Goal: Task Accomplishment & Management: Use online tool/utility

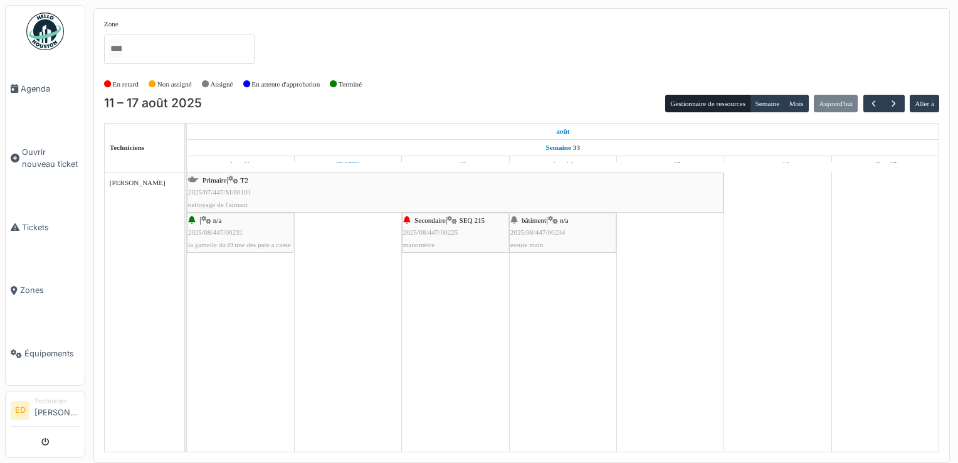
click at [567, 239] on div "bâtiment | n/a 2025/08/447/00234 essuie main" at bounding box center [562, 232] width 105 height 36
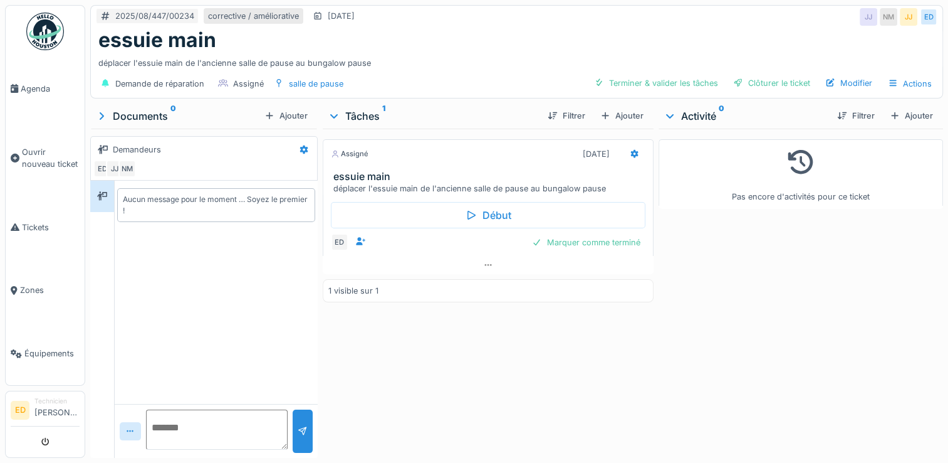
click at [567, 239] on div "Marquer comme terminé" at bounding box center [586, 242] width 118 height 17
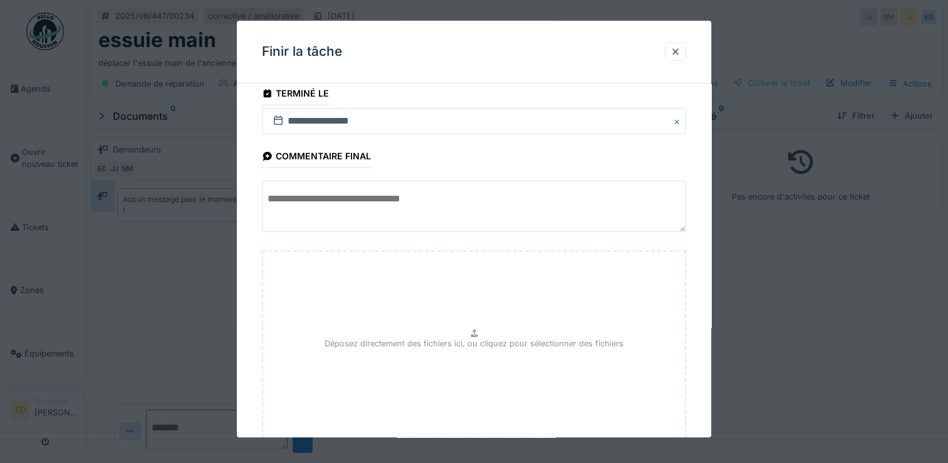
scroll to position [93, 0]
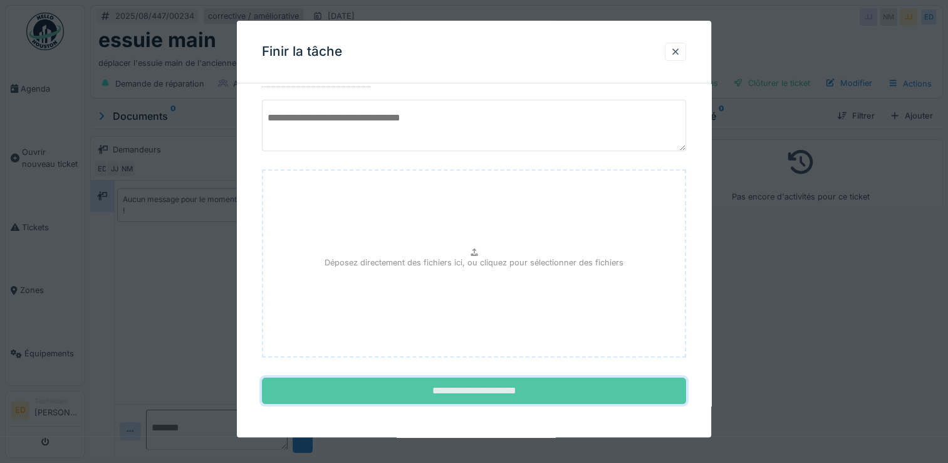
click at [530, 399] on input "**********" at bounding box center [474, 391] width 424 height 26
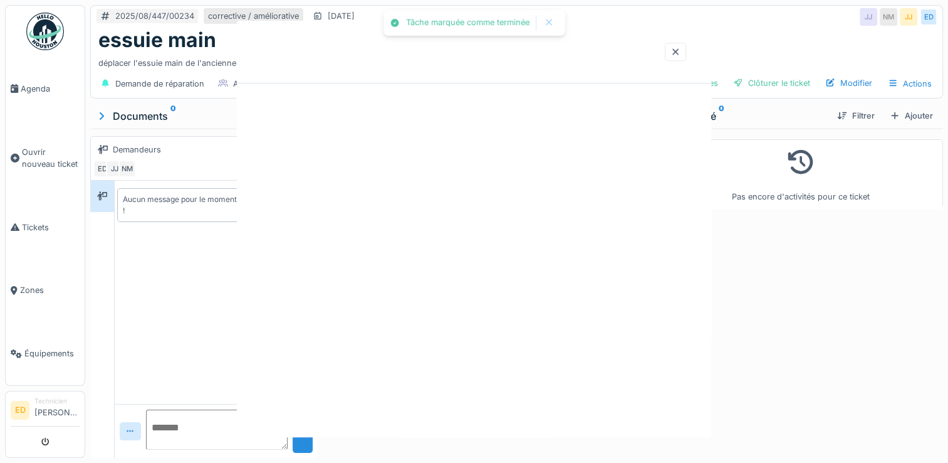
scroll to position [0, 0]
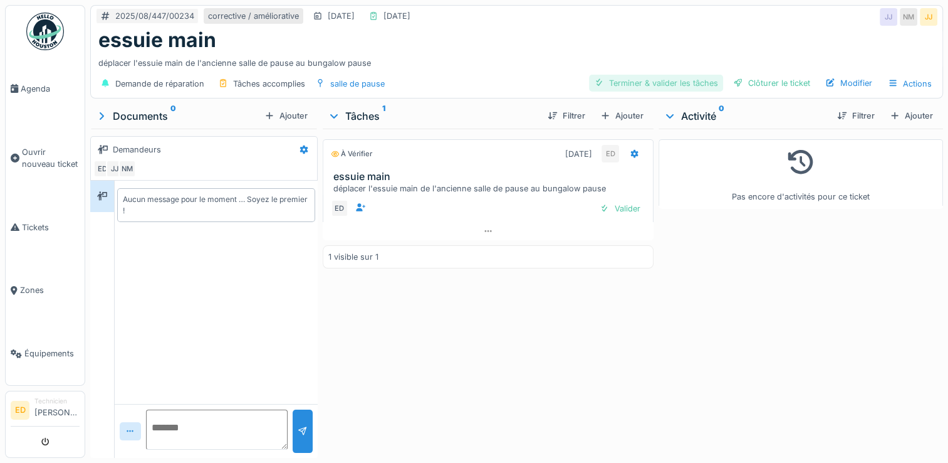
click at [642, 83] on div "Terminer & valider les tâches" at bounding box center [656, 83] width 134 height 17
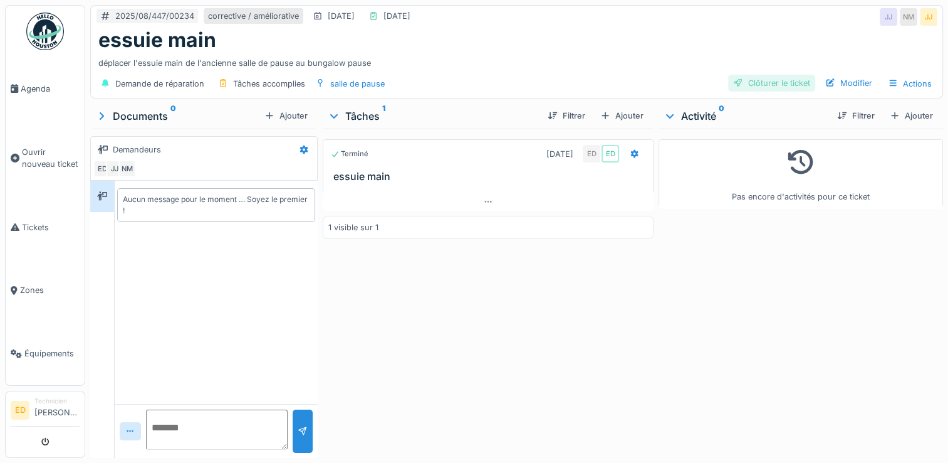
click at [733, 83] on div at bounding box center [738, 83] width 10 height 12
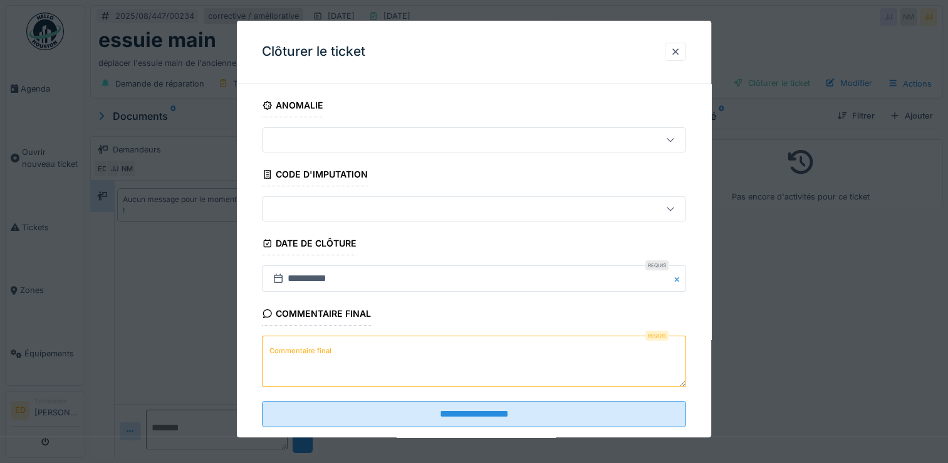
click at [498, 368] on textarea "Commentaire final" at bounding box center [474, 361] width 424 height 51
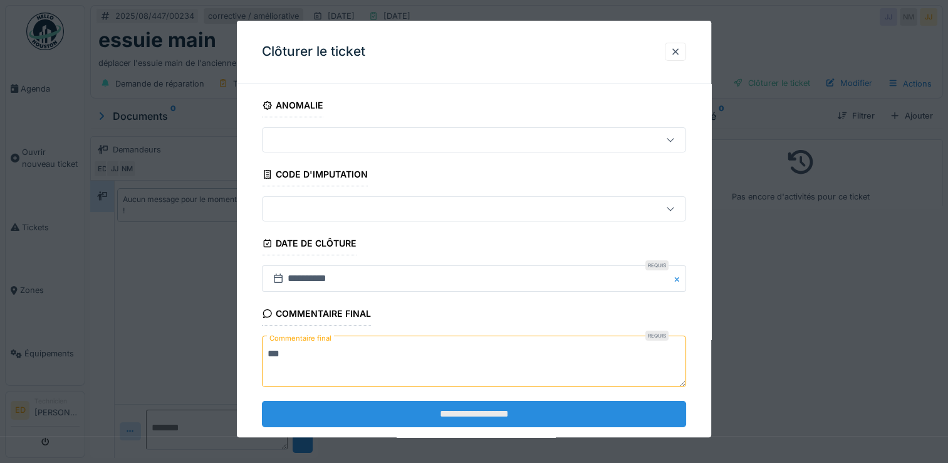
type textarea "***"
click at [496, 414] on input "**********" at bounding box center [474, 414] width 424 height 26
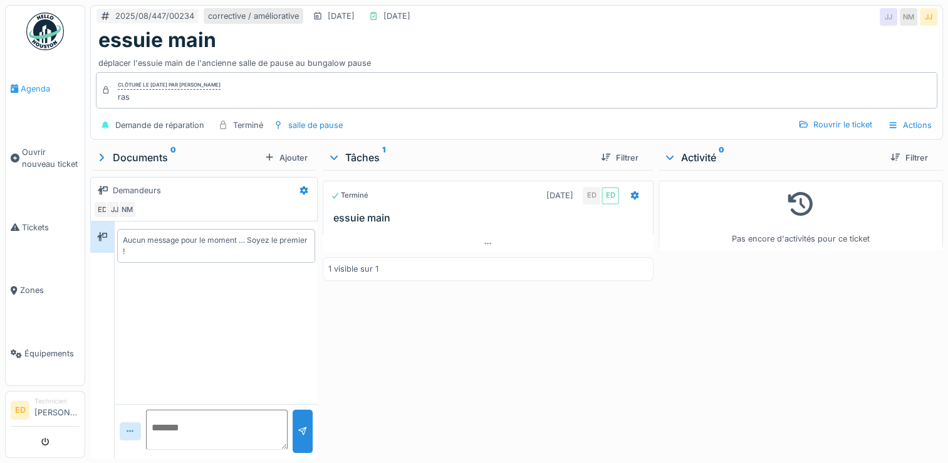
click at [43, 75] on link "Agenda" at bounding box center [45, 88] width 79 height 63
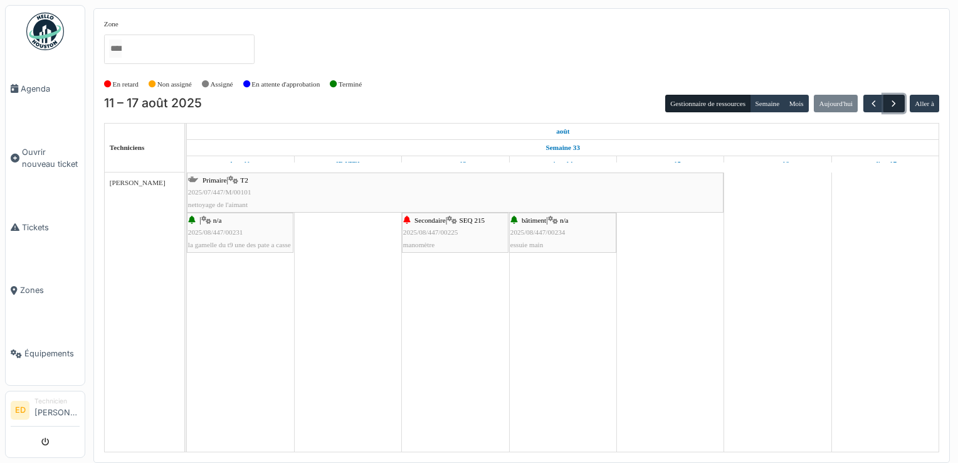
click at [896, 100] on span "button" at bounding box center [893, 103] width 11 height 11
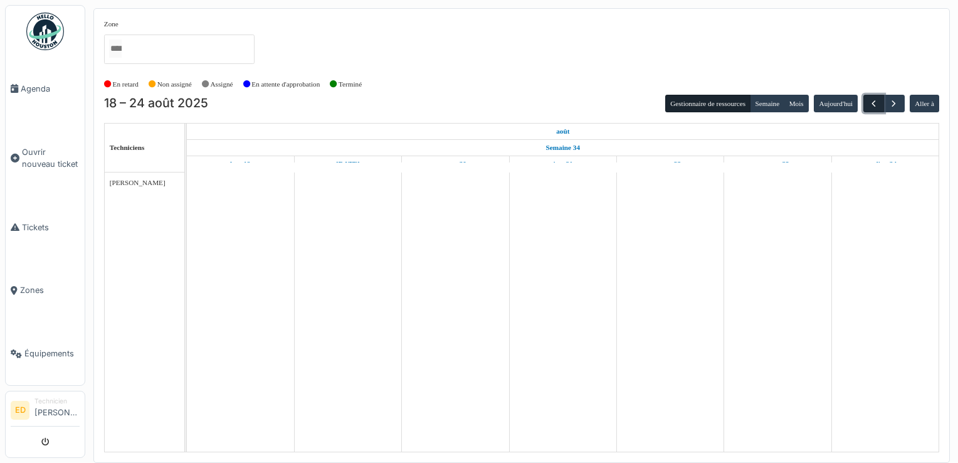
click at [867, 102] on button "button" at bounding box center [873, 104] width 21 height 18
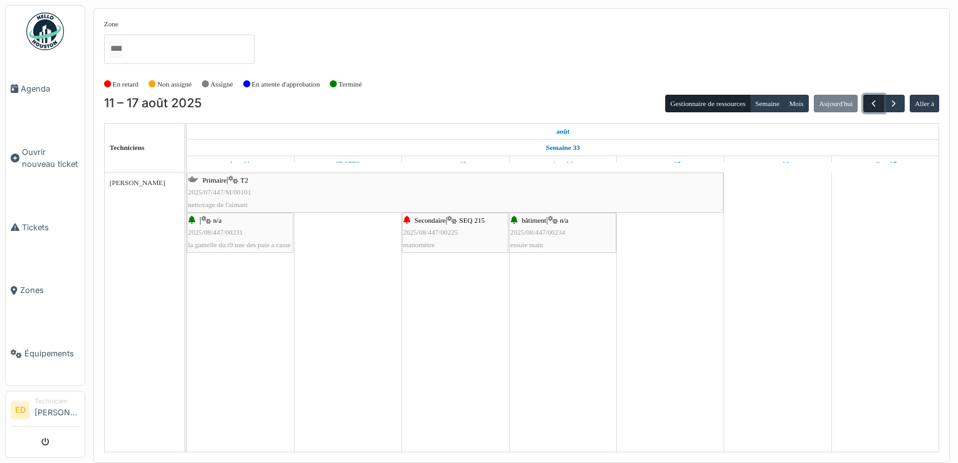
click at [867, 102] on button "button" at bounding box center [873, 104] width 21 height 18
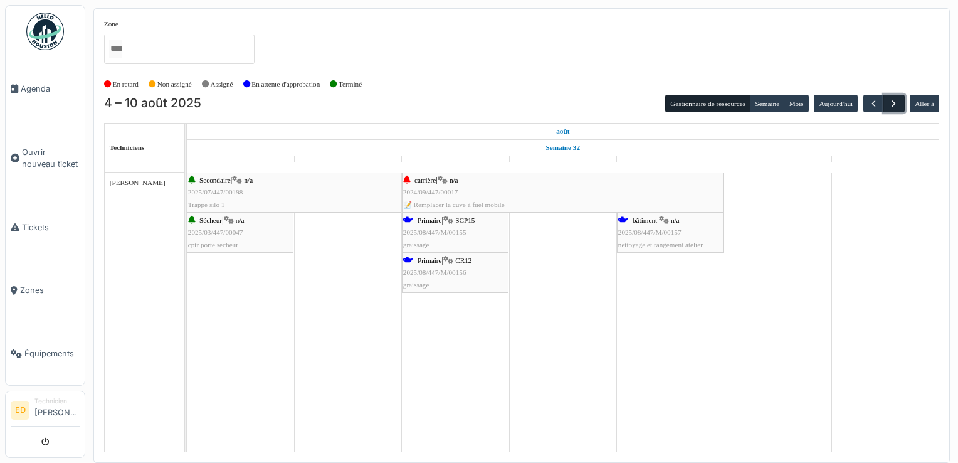
click at [896, 100] on span "button" at bounding box center [893, 103] width 11 height 11
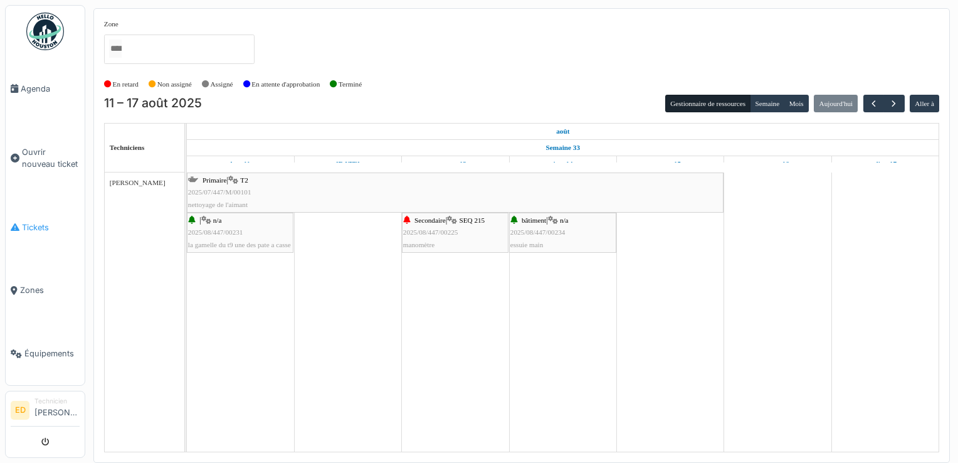
click at [37, 229] on link "Tickets" at bounding box center [45, 227] width 79 height 63
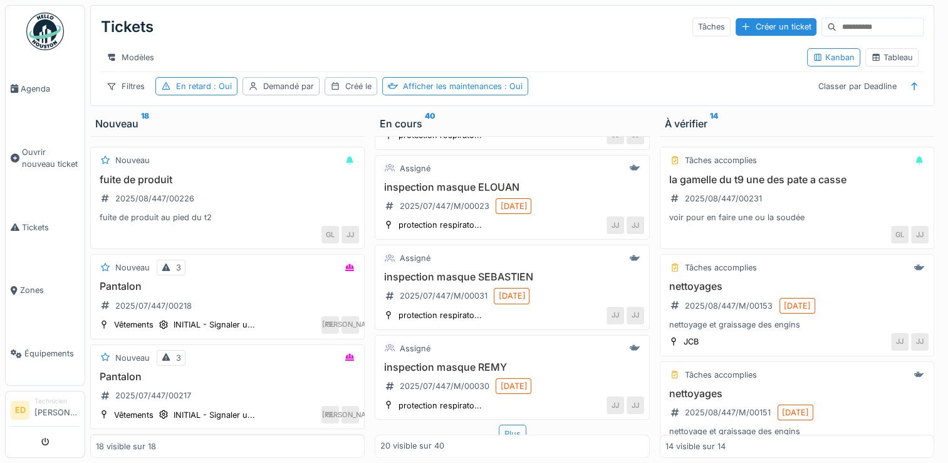
scroll to position [1574, 0]
click at [38, 83] on span "Agenda" at bounding box center [50, 89] width 59 height 12
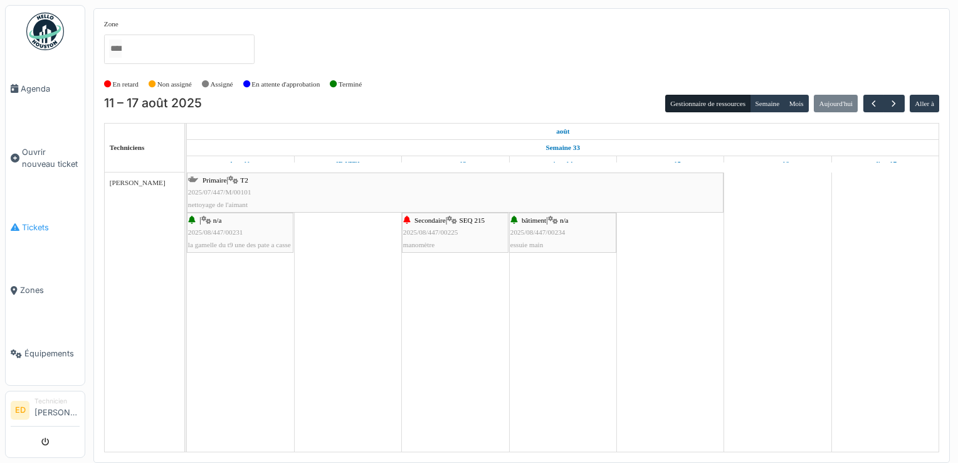
click at [38, 212] on link "Tickets" at bounding box center [45, 227] width 79 height 63
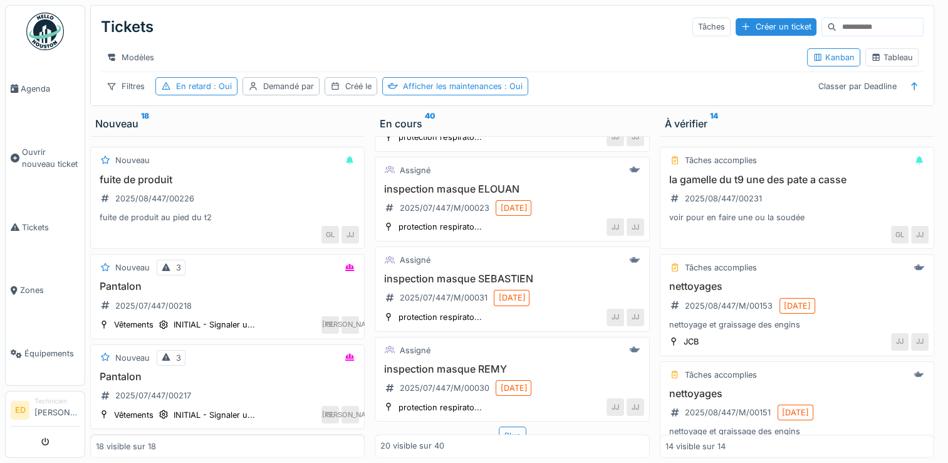
scroll to position [1574, 0]
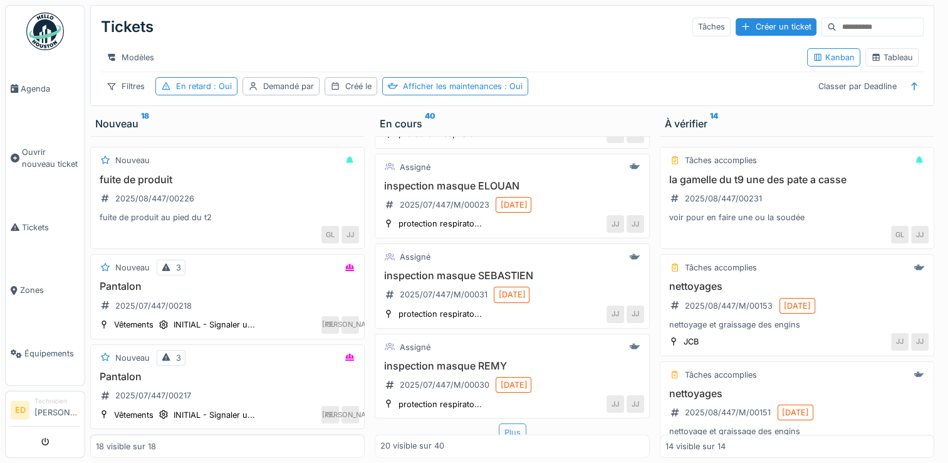
click at [510, 425] on div "Plus" at bounding box center [513, 432] width 28 height 18
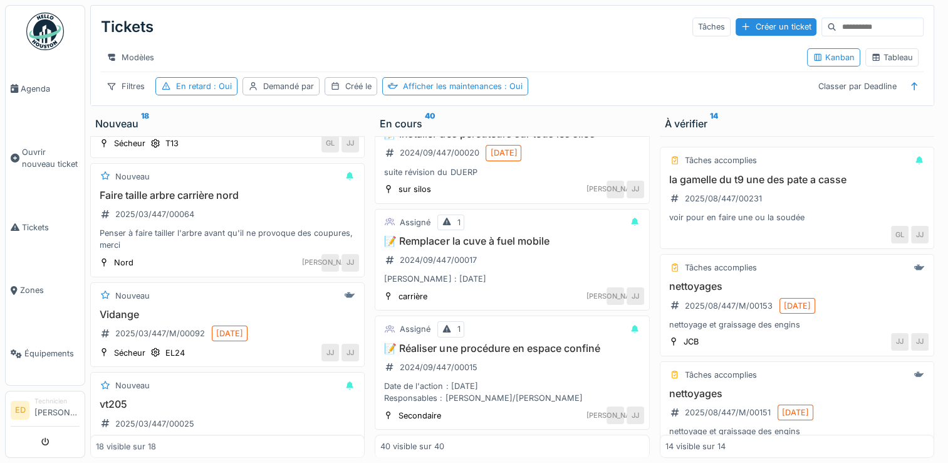
scroll to position [1033, 0]
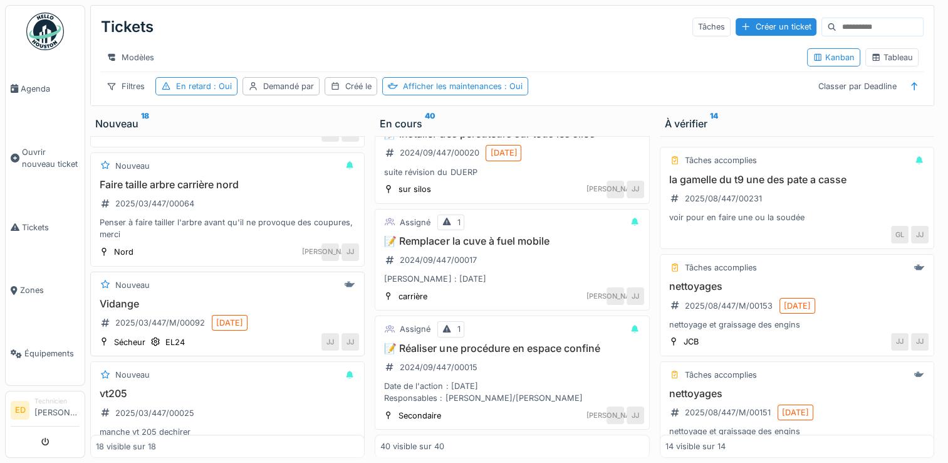
click at [350, 326] on div "Nouveau Vidange 2025/03/447/M/00092 10/03/2025 Sécheur EL24 JJ JJ" at bounding box center [227, 313] width 275 height 85
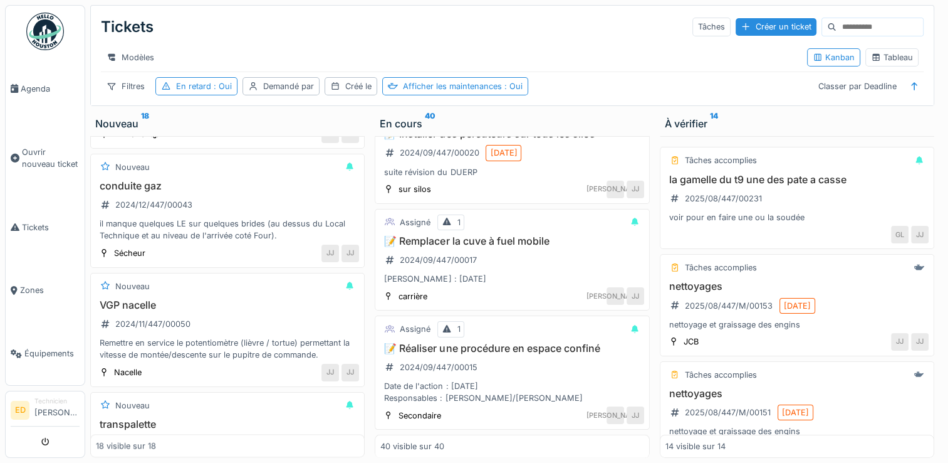
scroll to position [1621, 0]
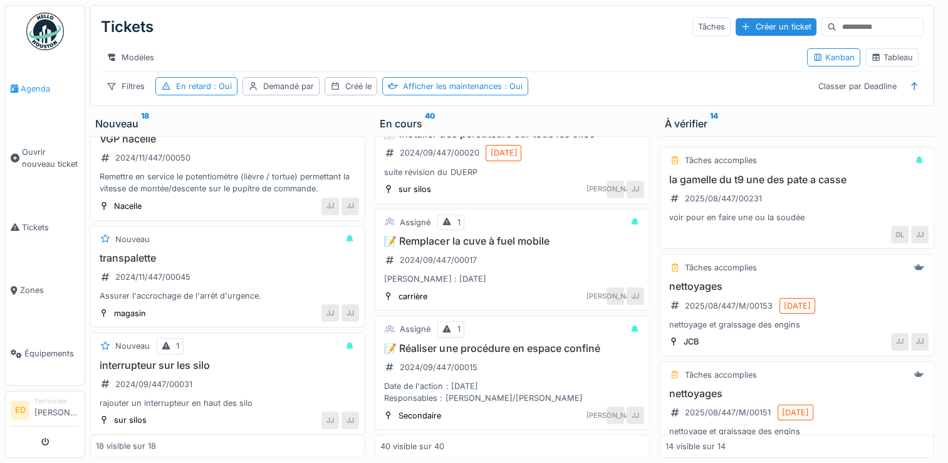
click at [53, 86] on span "Agenda" at bounding box center [50, 89] width 59 height 12
